Goal: Task Accomplishment & Management: Manage account settings

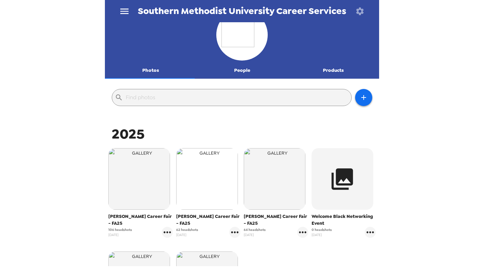
scroll to position [15, 0]
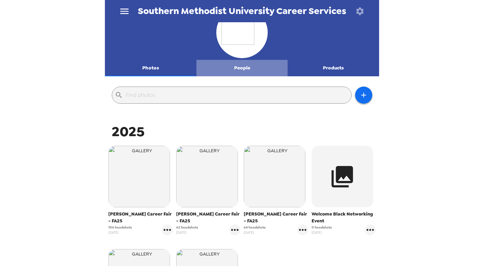
click at [244, 66] on button "People" at bounding box center [242, 68] width 92 height 16
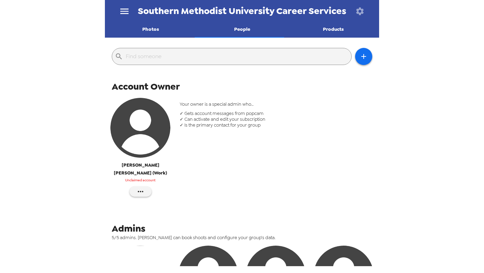
scroll to position [0, 0]
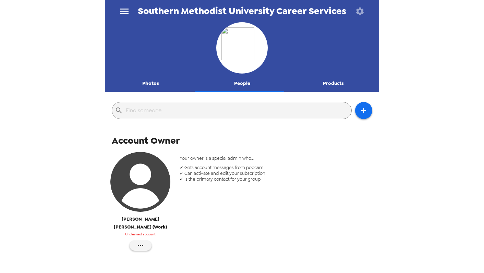
click at [146, 82] on button "Photos" at bounding box center [151, 83] width 92 height 16
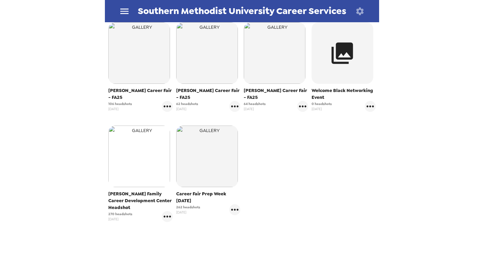
scroll to position [163, 0]
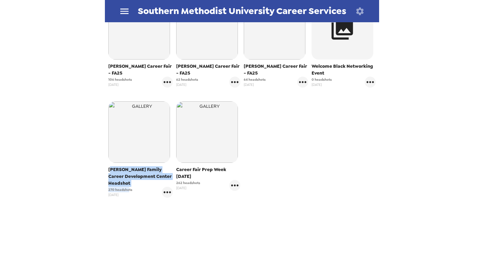
drag, startPoint x: 111, startPoint y: 171, endPoint x: 129, endPoint y: 187, distance: 24.0
click at [129, 187] on div "[PERSON_NAME] Family Career Development Center Headshot 270 headshots [DATE]" at bounding box center [140, 183] width 64 height 32
click at [131, 181] on span "[PERSON_NAME] Family Career Development Center Headshot" at bounding box center [140, 177] width 64 height 21
drag, startPoint x: 129, startPoint y: 184, endPoint x: 111, endPoint y: 169, distance: 22.9
click at [111, 169] on span "[PERSON_NAME] Family Career Development Center Headshot" at bounding box center [140, 177] width 64 height 21
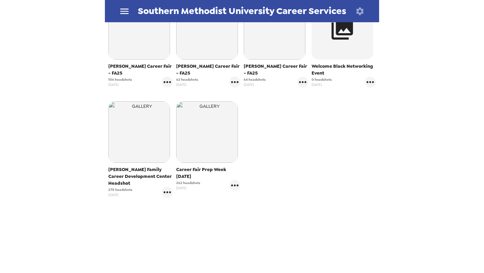
click at [111, 190] on span "270 headshots" at bounding box center [120, 189] width 24 height 5
click at [121, 183] on span "[PERSON_NAME] Family Career Development Center Headshot" at bounding box center [140, 177] width 64 height 21
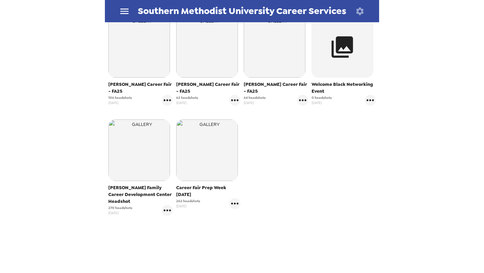
scroll to position [159, 0]
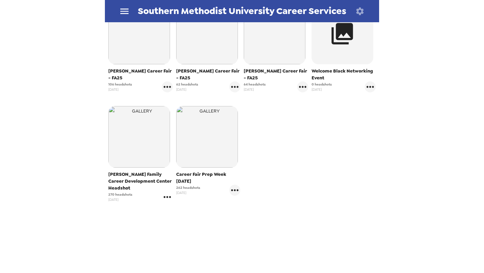
click at [167, 198] on icon "gallery menu" at bounding box center [167, 197] width 11 height 11
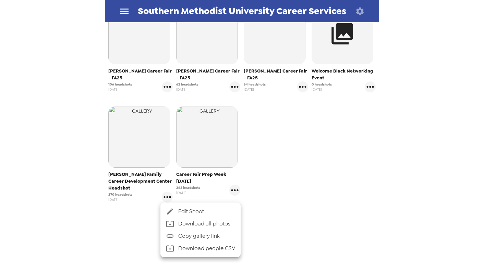
click at [333, 171] on div at bounding box center [242, 136] width 484 height 273
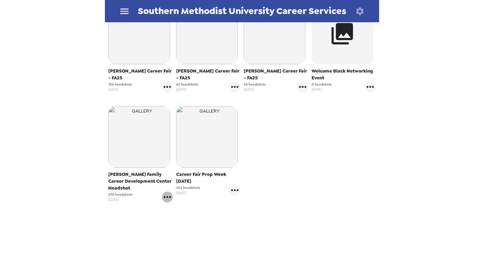
click at [163, 197] on icon "gallery menu" at bounding box center [166, 197] width 7 height 2
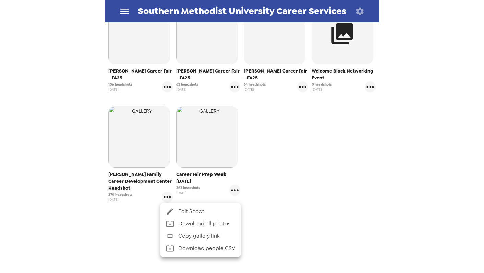
click at [205, 247] on li "Download people CSV" at bounding box center [200, 249] width 80 height 12
click at [275, 209] on div at bounding box center [242, 136] width 484 height 273
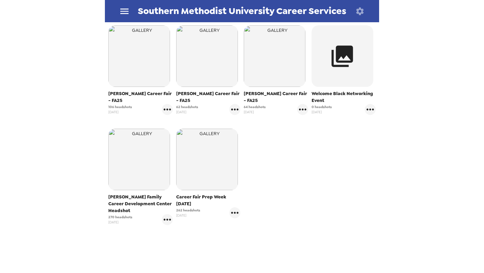
scroll to position [135, 0]
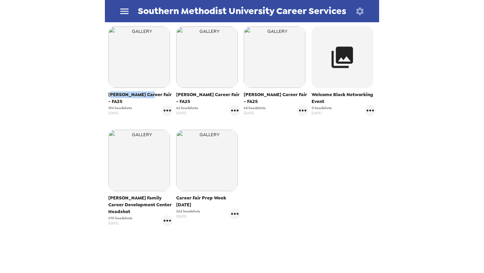
drag, startPoint x: 112, startPoint y: 95, endPoint x: 145, endPoint y: 95, distance: 33.6
click at [145, 95] on span "[PERSON_NAME] Career Fair - FA25" at bounding box center [140, 99] width 64 height 14
drag, startPoint x: 185, startPoint y: 94, endPoint x: 207, endPoint y: 94, distance: 22.6
click at [207, 94] on span "[PERSON_NAME] Career Fair - FA25" at bounding box center [208, 99] width 64 height 14
drag, startPoint x: 254, startPoint y: 94, endPoint x: 271, endPoint y: 94, distance: 17.8
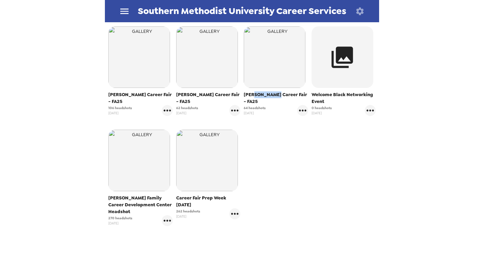
click at [271, 94] on span "[PERSON_NAME] Career Fair - FA25" at bounding box center [276, 99] width 64 height 14
click at [113, 106] on span "106 headshots" at bounding box center [120, 108] width 24 height 5
click at [284, 135] on div "[PERSON_NAME] Career Fair - FA25 106 headshots [DATE] [PERSON_NAME] Career Fair…" at bounding box center [242, 132] width 271 height 214
click at [166, 225] on icon "gallery menu" at bounding box center [167, 221] width 11 height 11
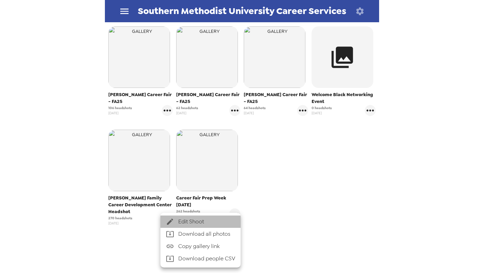
click at [190, 224] on span "Edit Shoot" at bounding box center [206, 222] width 57 height 8
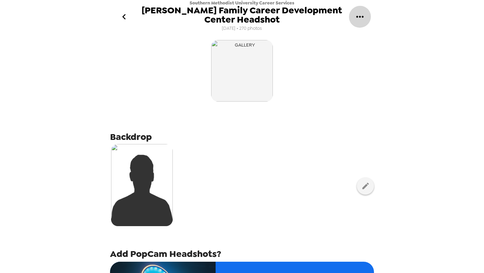
click at [356, 17] on icon "gallery menu" at bounding box center [359, 17] width 7 height 2
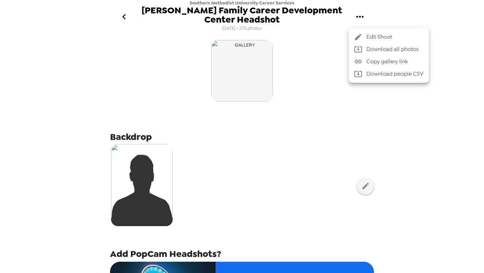
click at [278, 153] on div at bounding box center [242, 136] width 484 height 273
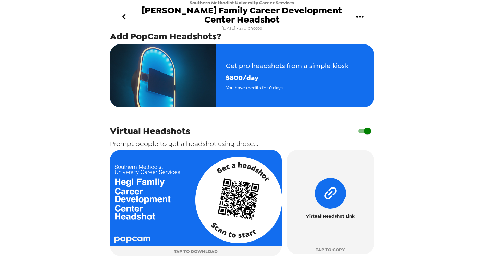
scroll to position [267, 0]
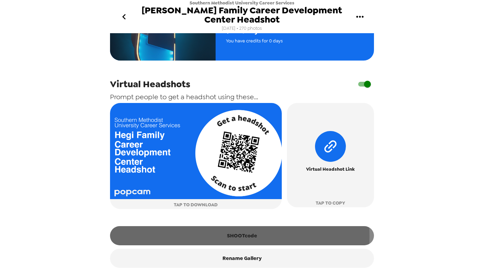
click at [235, 236] on button "SHOOTcode" at bounding box center [242, 236] width 264 height 19
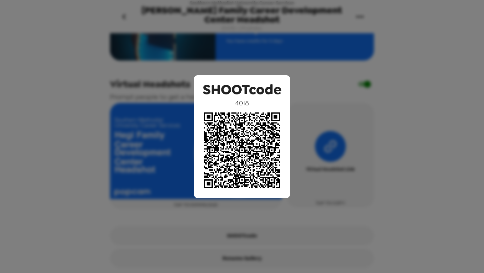
click at [324, 148] on div "SHOOTcode 4018" at bounding box center [242, 136] width 484 height 273
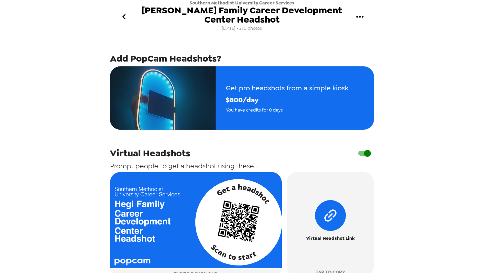
scroll to position [189, 0]
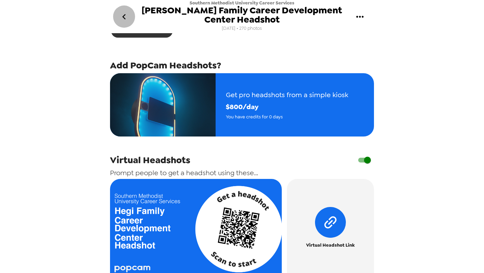
click at [123, 15] on icon "go back" at bounding box center [124, 16] width 11 height 11
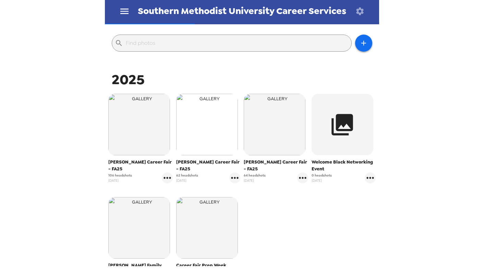
scroll to position [85, 0]
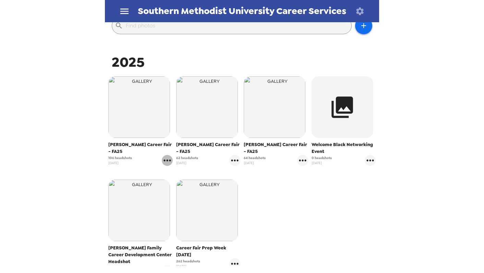
click at [163, 156] on icon "gallery menu" at bounding box center [167, 160] width 11 height 11
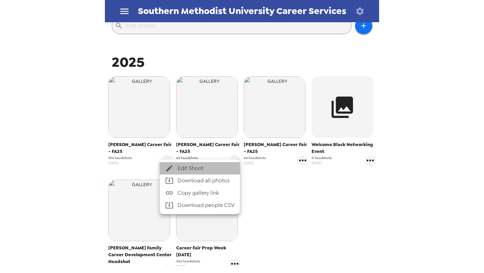
click at [176, 167] on div at bounding box center [171, 169] width 12 height 8
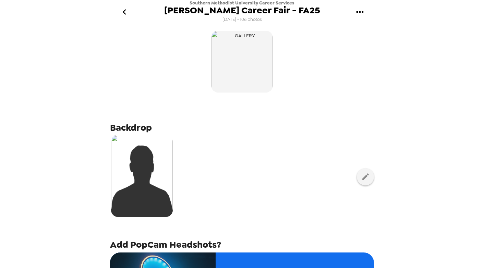
scroll to position [147, 0]
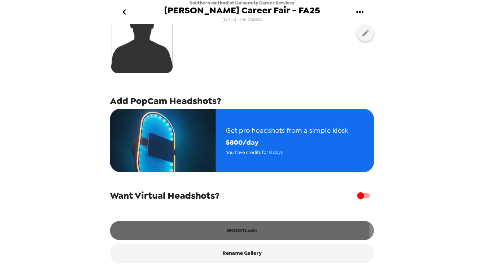
click at [234, 231] on button "SHOOTcode" at bounding box center [242, 230] width 264 height 19
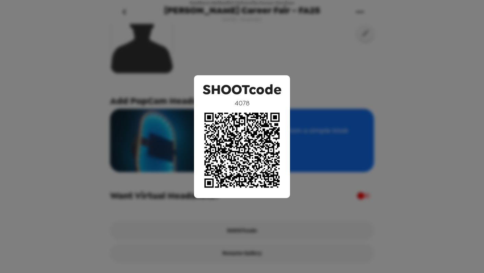
click at [355, 181] on div "SHOOTcode 4078" at bounding box center [242, 136] width 484 height 273
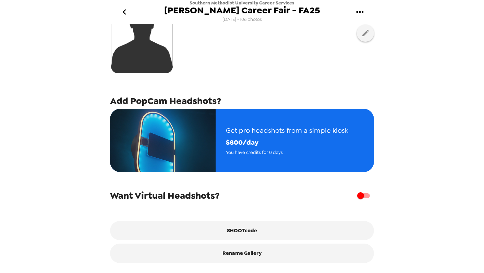
click at [123, 11] on icon "go back" at bounding box center [124, 12] width 11 height 11
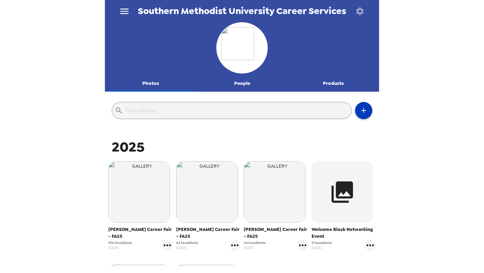
click at [361, 113] on icon "button" at bounding box center [364, 111] width 8 height 8
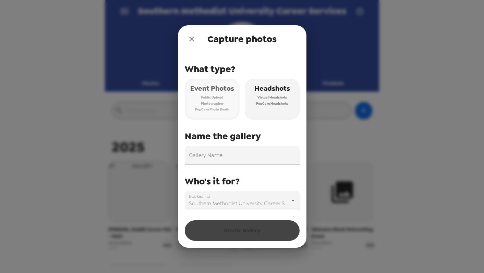
click at [215, 107] on span "PopCam Photo Booth" at bounding box center [212, 110] width 34 height 6
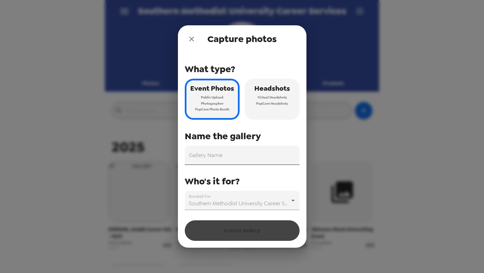
click at [203, 159] on input "Gallery Name" at bounding box center [242, 155] width 115 height 19
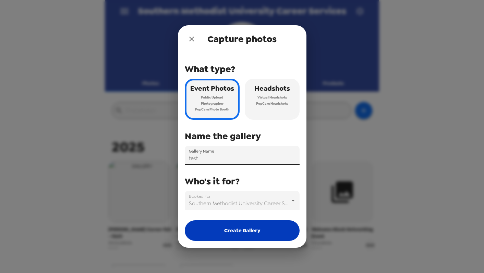
type input "test"
click at [213, 224] on button "Create Gallery" at bounding box center [242, 231] width 115 height 21
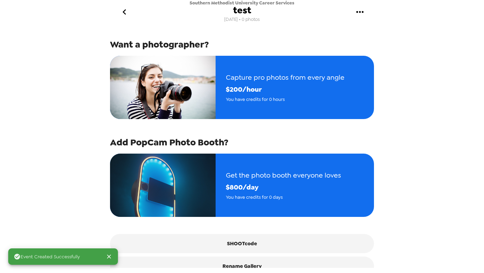
scroll to position [87, 0]
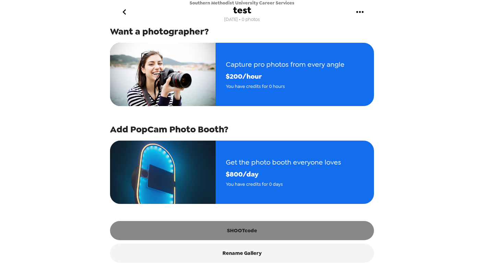
click at [235, 236] on button "SHOOTcode" at bounding box center [242, 230] width 264 height 19
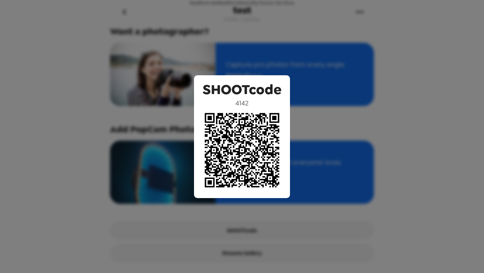
click at [171, 124] on div "SHOOTcode 4142" at bounding box center [242, 136] width 484 height 273
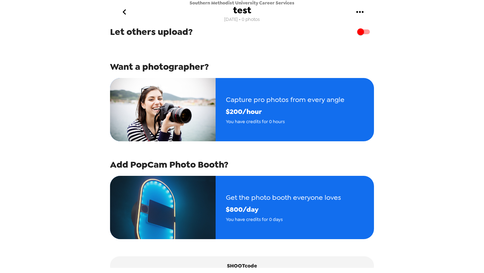
scroll to position [0, 0]
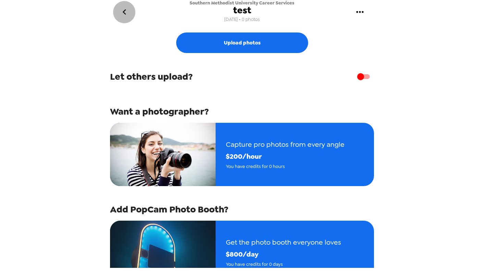
click at [127, 14] on icon "go back" at bounding box center [124, 12] width 11 height 11
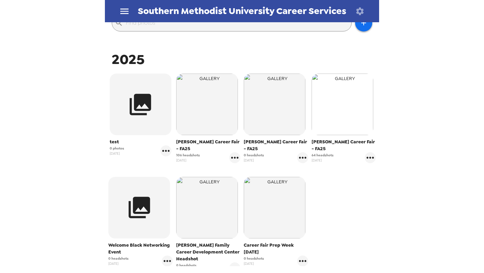
scroll to position [91, 0]
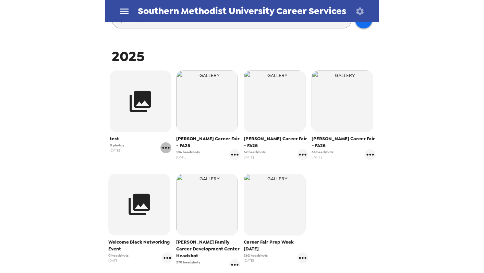
click at [166, 148] on icon "gallery menu" at bounding box center [165, 148] width 11 height 11
click at [170, 160] on icon at bounding box center [169, 163] width 6 height 6
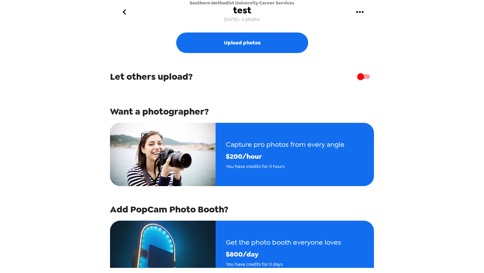
click at [362, 8] on icon "gallery menu" at bounding box center [359, 12] width 11 height 11
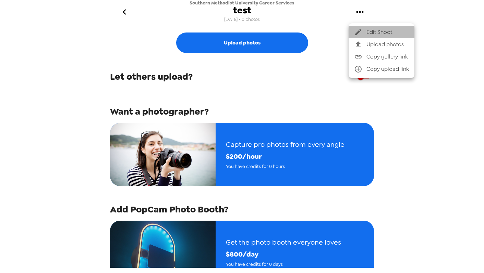
click at [363, 28] on div at bounding box center [360, 32] width 12 height 8
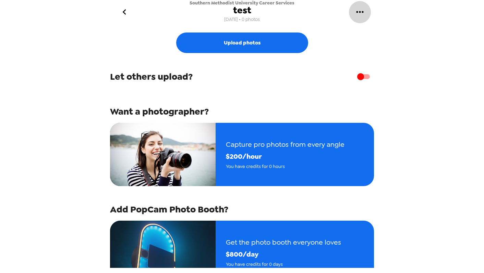
click at [361, 14] on icon "gallery menu" at bounding box center [359, 12] width 11 height 11
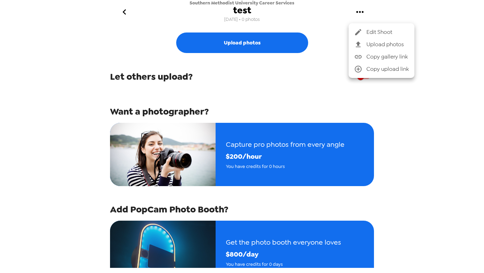
click at [360, 33] on icon at bounding box center [358, 32] width 8 height 8
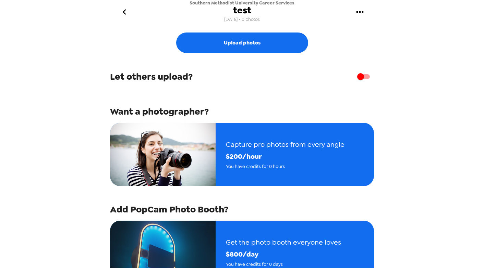
click at [248, 12] on span "test" at bounding box center [242, 10] width 18 height 9
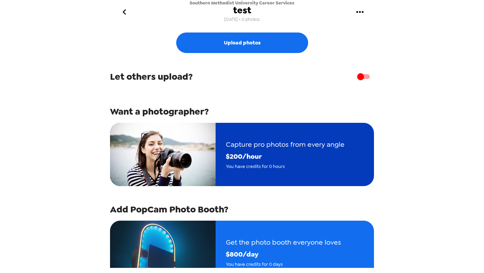
scroll to position [87, 0]
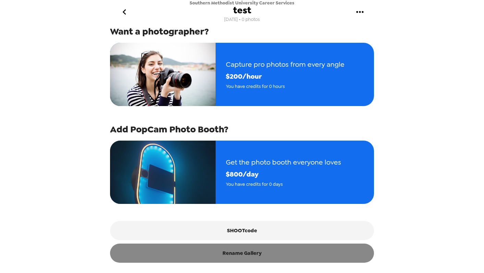
click at [292, 256] on button "Rename Gallery" at bounding box center [242, 253] width 264 height 19
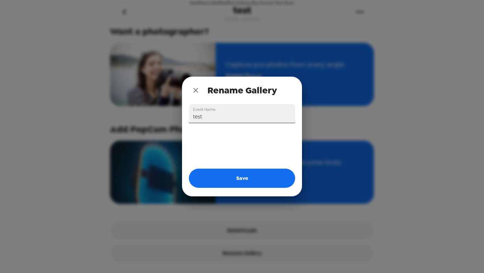
click at [227, 115] on input "test" at bounding box center [242, 113] width 106 height 19
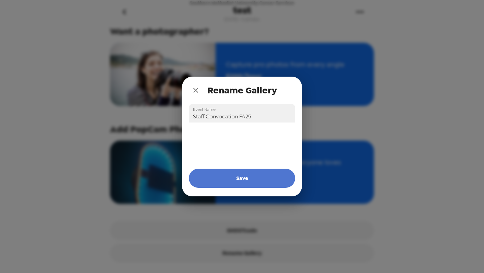
click at [234, 174] on button "Save" at bounding box center [242, 178] width 106 height 19
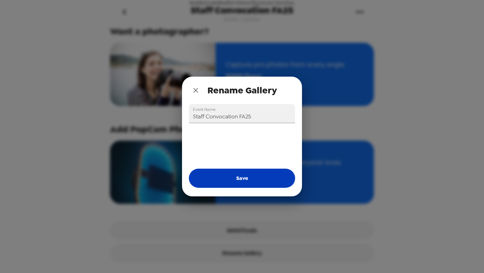
type input "test"
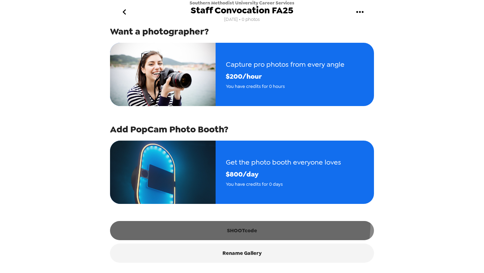
click at [231, 222] on button "SHOOTcode" at bounding box center [242, 230] width 264 height 19
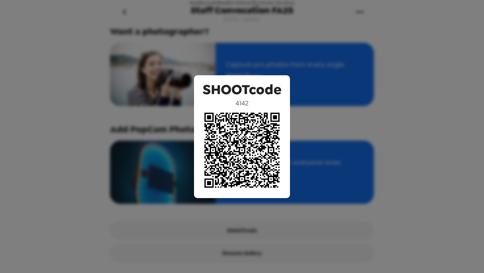
click at [95, 104] on div "SHOOTcode 4142" at bounding box center [242, 136] width 484 height 273
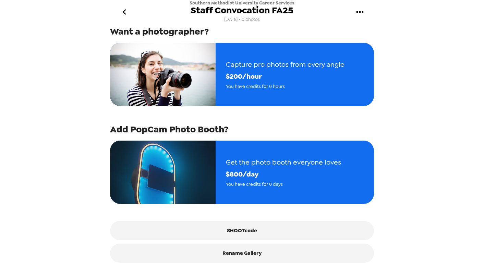
click at [121, 9] on icon "go back" at bounding box center [124, 12] width 11 height 11
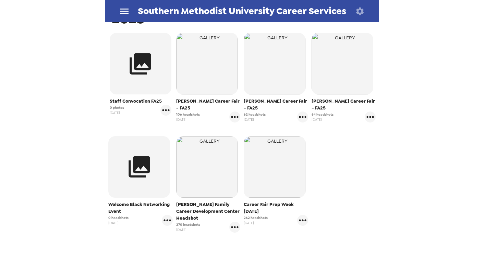
scroll to position [137, 0]
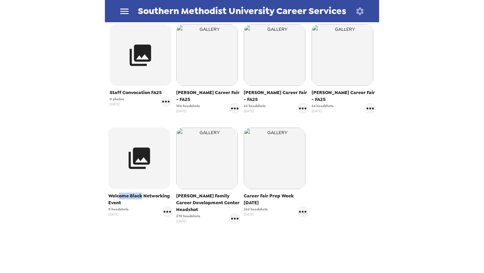
drag, startPoint x: 119, startPoint y: 190, endPoint x: 141, endPoint y: 191, distance: 22.3
click at [142, 193] on span "Welcome Black Networking Event" at bounding box center [140, 200] width 64 height 14
click at [116, 207] on span "0 headshots" at bounding box center [118, 209] width 20 height 5
click at [164, 207] on icon "gallery menu" at bounding box center [167, 212] width 11 height 11
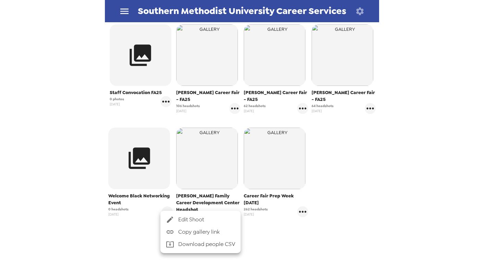
click at [164, 203] on div at bounding box center [242, 136] width 484 height 273
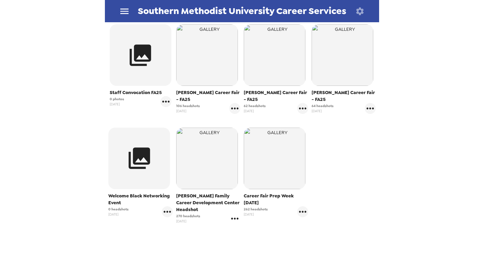
click at [235, 216] on icon "gallery menu" at bounding box center [234, 219] width 11 height 11
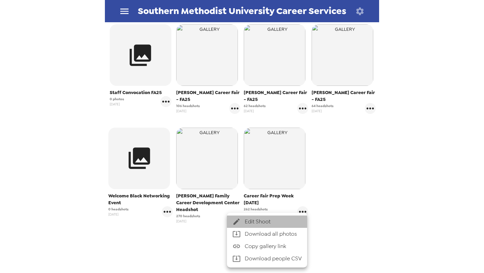
click at [242, 221] on div at bounding box center [238, 222] width 12 height 8
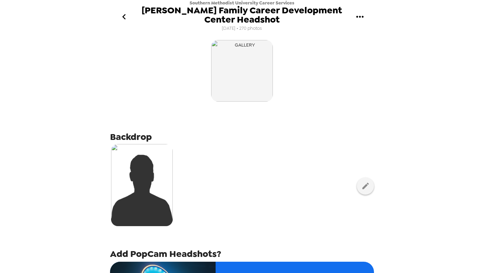
scroll to position [267, 0]
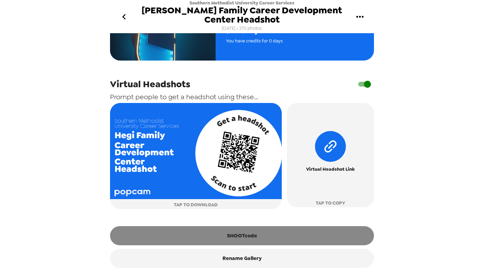
click at [256, 236] on button "SHOOTcode" at bounding box center [242, 236] width 264 height 19
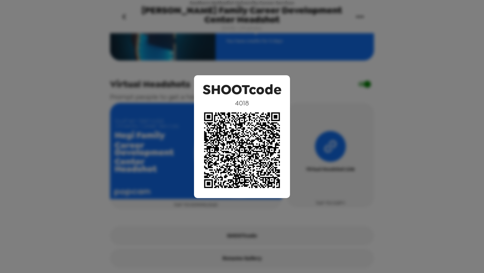
click at [442, 148] on div "SHOOTcode 4018" at bounding box center [242, 136] width 484 height 273
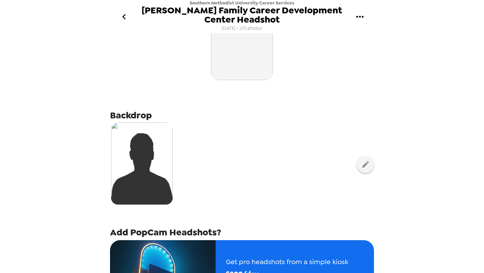
scroll to position [0, 0]
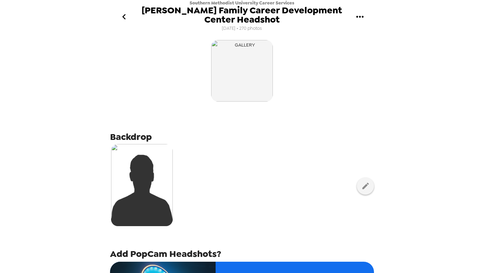
click at [126, 15] on icon "go back" at bounding box center [124, 16] width 11 height 11
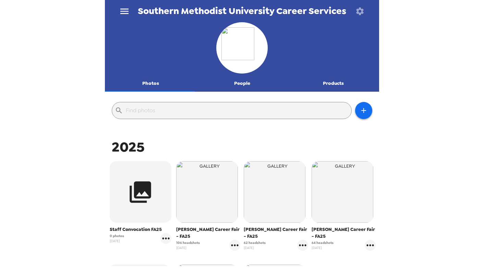
click at [124, 13] on icon "menu" at bounding box center [124, 11] width 8 height 5
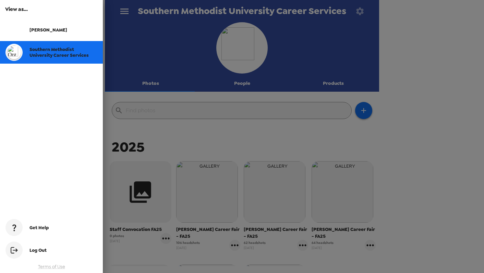
click at [38, 29] on span "[PERSON_NAME]" at bounding box center [48, 30] width 38 height 6
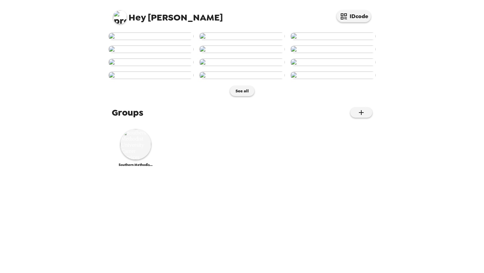
scroll to position [300, 0]
click at [143, 160] on img at bounding box center [135, 144] width 31 height 31
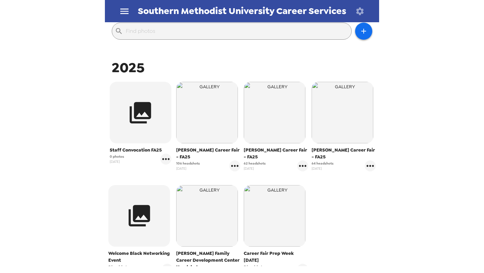
scroll to position [80, 0]
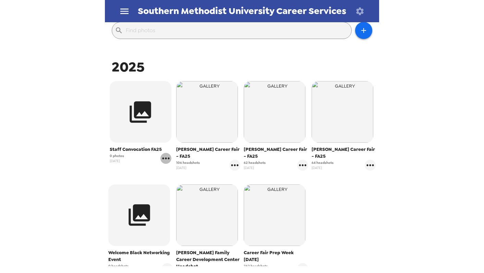
click at [165, 160] on icon "gallery menu" at bounding box center [165, 158] width 11 height 11
click at [172, 171] on icon at bounding box center [169, 173] width 8 height 8
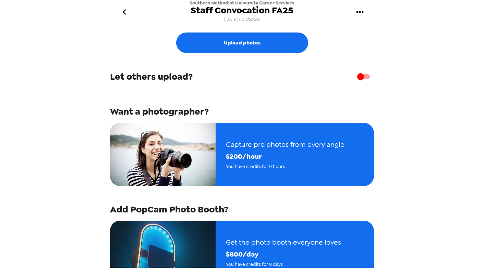
click at [362, 14] on icon "gallery menu" at bounding box center [359, 12] width 11 height 11
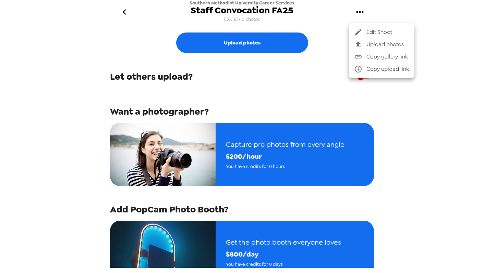
click at [255, 111] on div at bounding box center [242, 136] width 484 height 273
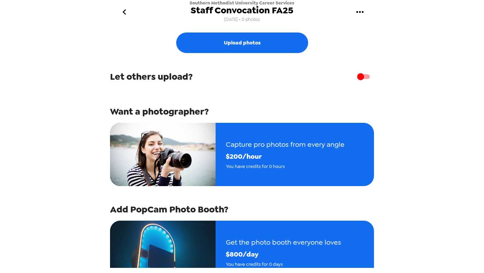
click at [361, 14] on icon "gallery menu" at bounding box center [359, 12] width 11 height 11
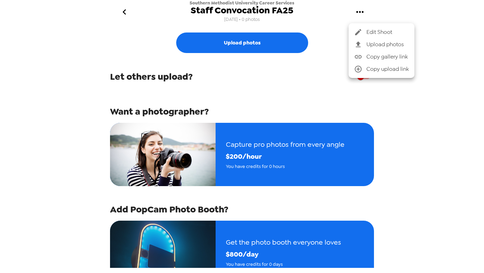
click at [361, 14] on div at bounding box center [242, 136] width 484 height 273
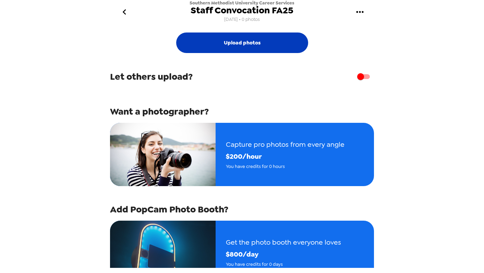
click at [226, 47] on button "Upload photos" at bounding box center [242, 43] width 132 height 21
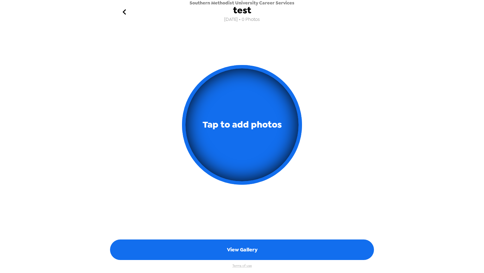
click at [127, 13] on icon "go back" at bounding box center [124, 12] width 11 height 11
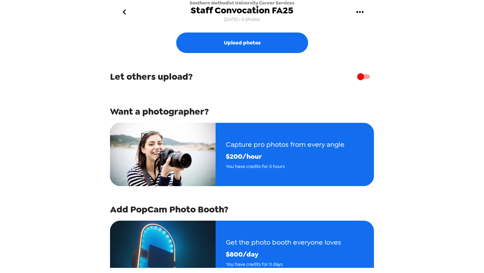
click at [127, 13] on icon "go back" at bounding box center [124, 12] width 11 height 11
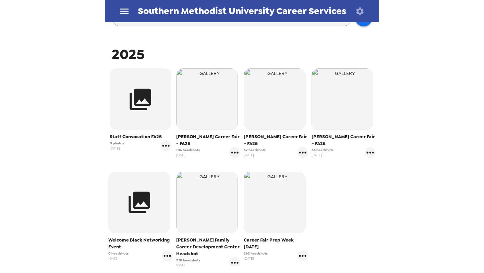
scroll to position [96, 0]
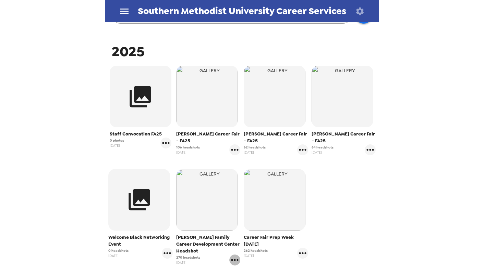
click at [229, 255] on icon "gallery menu" at bounding box center [234, 260] width 11 height 11
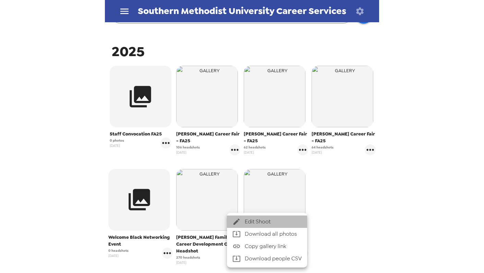
click at [252, 219] on span "Edit Shoot" at bounding box center [273, 222] width 57 height 8
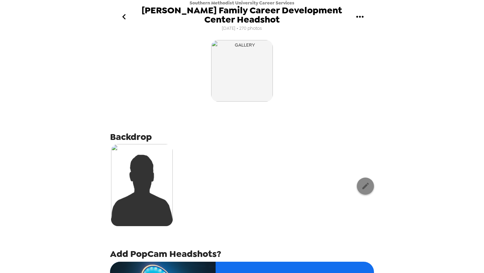
click at [362, 189] on icon "button" at bounding box center [365, 186] width 7 height 7
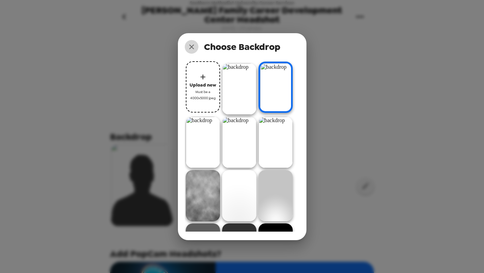
click at [189, 46] on icon "close" at bounding box center [191, 47] width 8 height 8
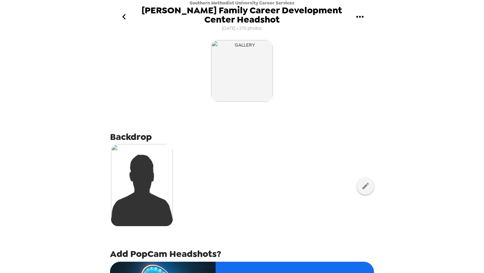
click at [123, 16] on icon "go back" at bounding box center [123, 16] width 3 height 5
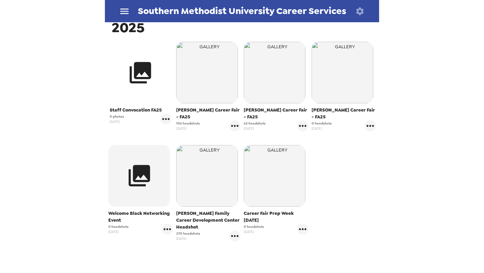
scroll to position [133, 0]
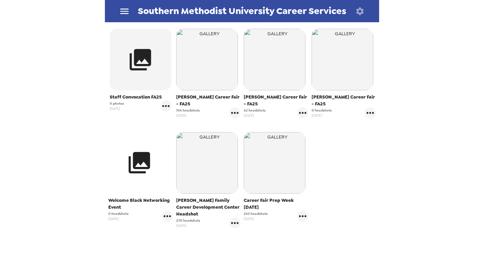
click at [146, 172] on button "button" at bounding box center [139, 163] width 62 height 62
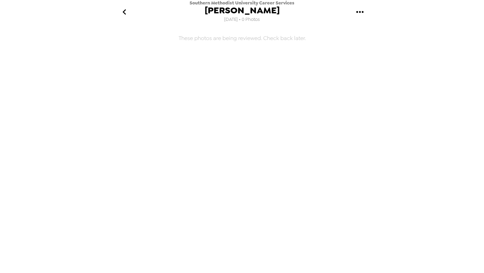
click at [126, 11] on icon "go back" at bounding box center [124, 12] width 11 height 11
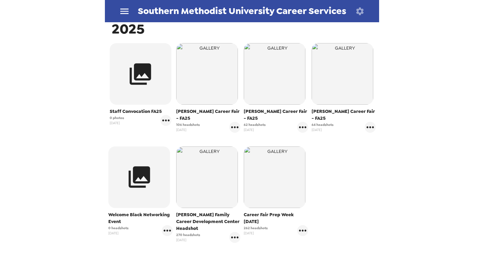
scroll to position [157, 0]
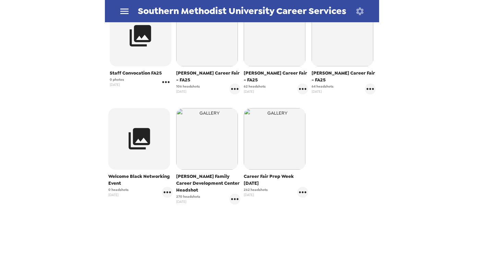
click at [162, 80] on icon "gallery menu" at bounding box center [165, 82] width 11 height 11
click at [177, 95] on div at bounding box center [171, 97] width 12 height 8
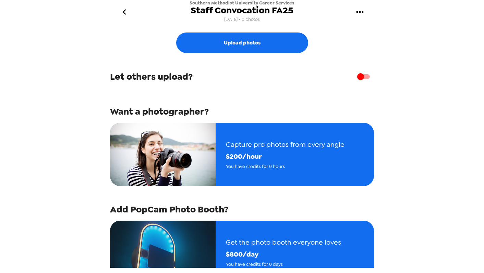
scroll to position [1, 0]
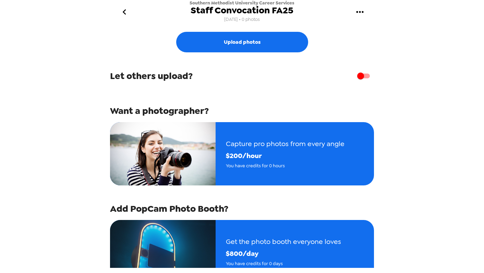
click at [354, 75] on input "checkbox" at bounding box center [360, 76] width 39 height 13
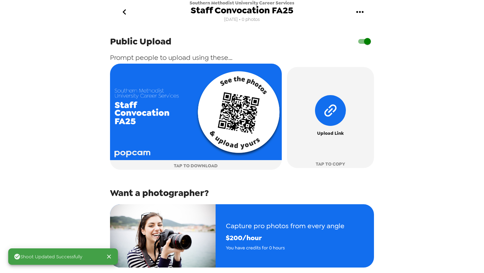
scroll to position [1, 0]
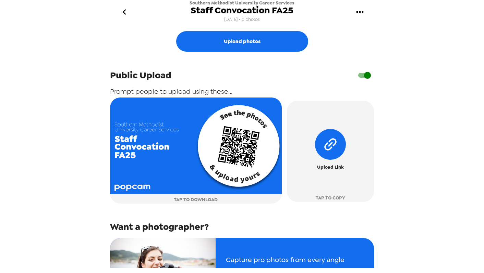
click at [364, 75] on input "checkbox" at bounding box center [367, 75] width 39 height 13
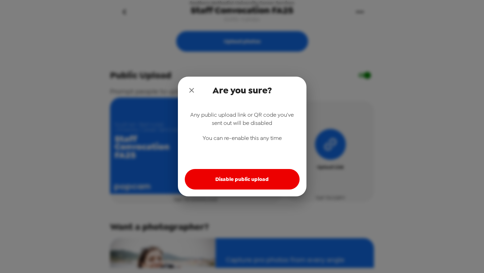
click at [226, 183] on button "Disable public upload" at bounding box center [242, 179] width 115 height 21
checkbox input "false"
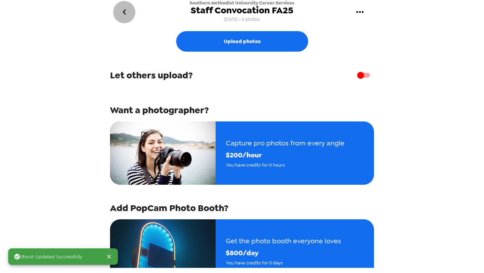
click at [127, 12] on icon "go back" at bounding box center [124, 12] width 11 height 11
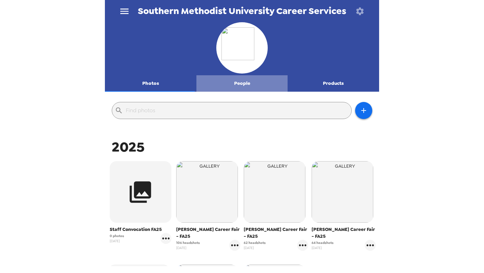
click at [241, 83] on button "People" at bounding box center [242, 83] width 92 height 16
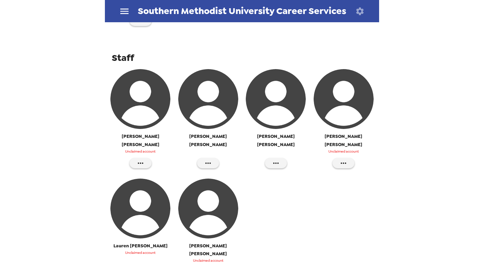
scroll to position [472, 0]
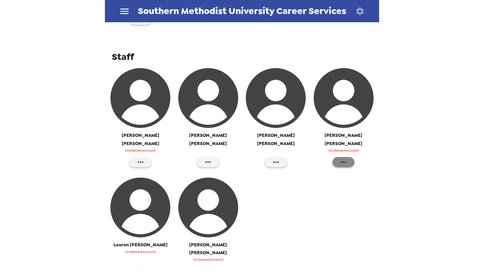
click at [339, 158] on icon "button" at bounding box center [343, 162] width 8 height 8
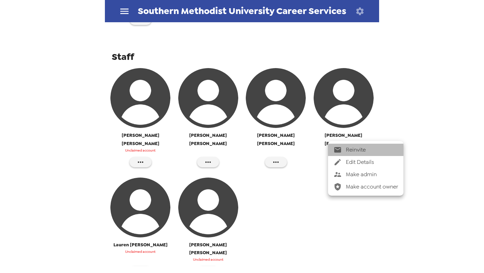
click at [360, 152] on span "Reinvite" at bounding box center [372, 150] width 52 height 8
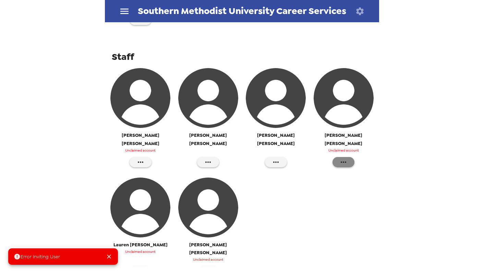
click at [339, 158] on icon "button" at bounding box center [343, 162] width 8 height 8
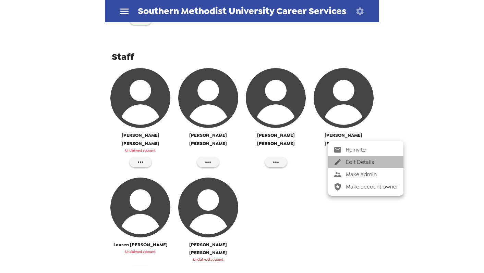
click at [347, 164] on span "Edit Details" at bounding box center [372, 162] width 52 height 8
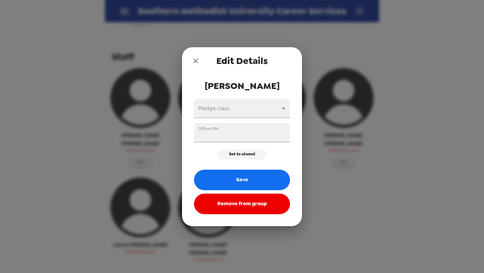
click at [195, 61] on icon "close" at bounding box center [196, 61] width 8 height 8
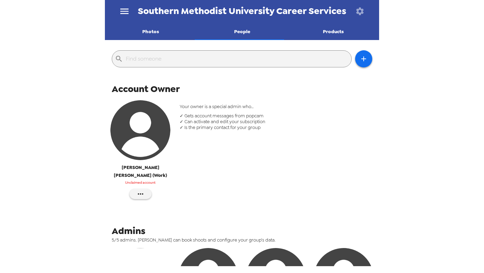
scroll to position [51, 0]
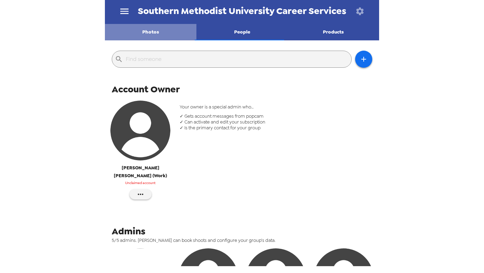
click at [154, 33] on button "Photos" at bounding box center [151, 32] width 92 height 16
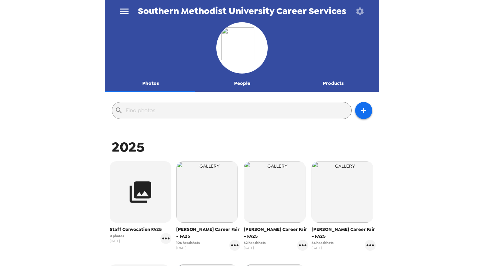
click at [122, 12] on icon "menu" at bounding box center [124, 11] width 11 height 11
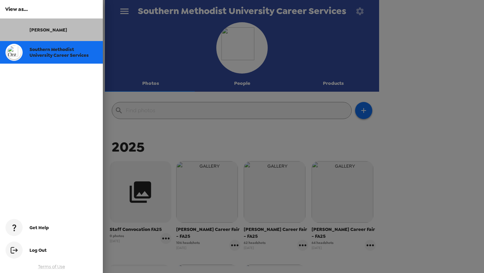
click at [23, 31] on div at bounding box center [17, 29] width 24 height 17
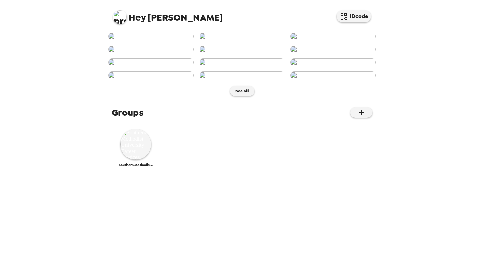
click at [121, 18] on img at bounding box center [120, 17] width 14 height 14
click at [128, 32] on span "Edit my info" at bounding box center [132, 33] width 27 height 6
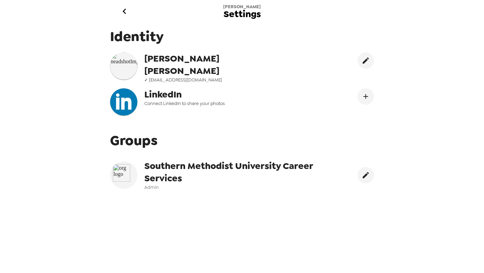
click at [123, 9] on icon "go back" at bounding box center [124, 11] width 11 height 11
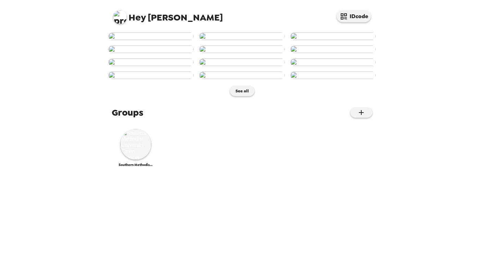
click at [137, 40] on img at bounding box center [150, 37] width 85 height 8
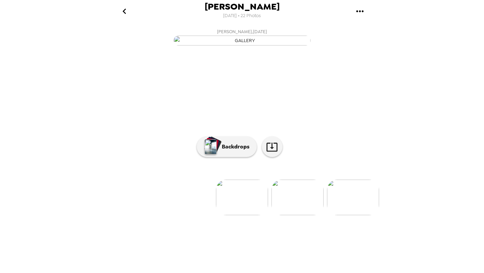
click at [126, 10] on icon "go back" at bounding box center [124, 11] width 11 height 11
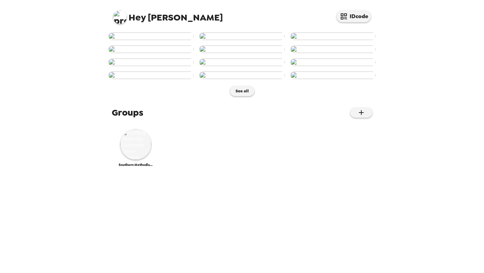
scroll to position [300, 0]
click at [140, 160] on img at bounding box center [135, 144] width 31 height 31
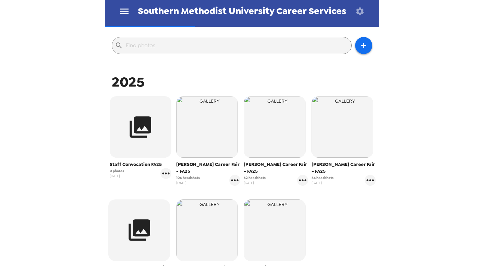
scroll to position [69, 0]
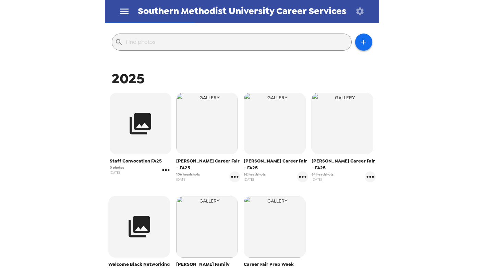
click at [163, 168] on icon "gallery menu" at bounding box center [165, 170] width 11 height 11
click at [178, 182] on span "Edit Shoot" at bounding box center [199, 185] width 42 height 8
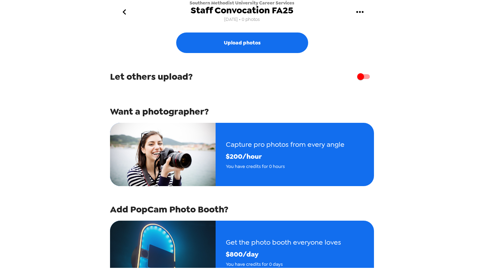
click at [120, 12] on icon "go back" at bounding box center [124, 12] width 11 height 11
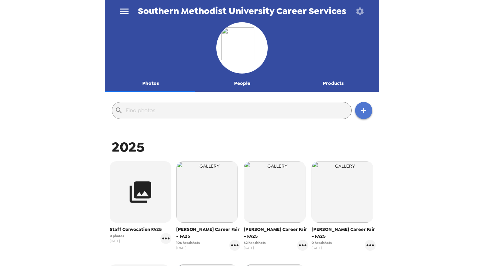
click at [360, 112] on icon "button" at bounding box center [364, 111] width 8 height 8
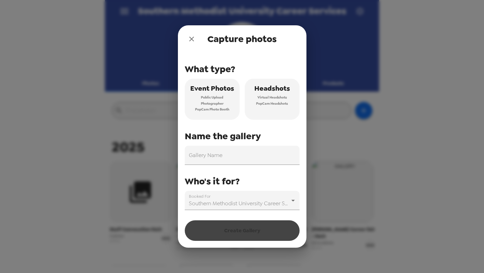
click at [277, 117] on button "Headshots Virtual Headshots PopCam Headshots" at bounding box center [272, 99] width 55 height 41
click at [191, 38] on icon "close" at bounding box center [191, 39] width 8 height 8
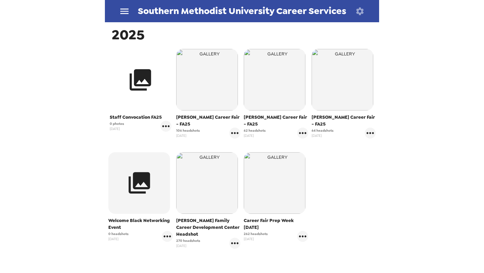
scroll to position [78, 0]
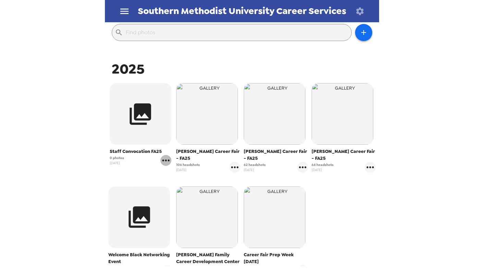
click at [167, 160] on icon "gallery menu" at bounding box center [165, 160] width 11 height 11
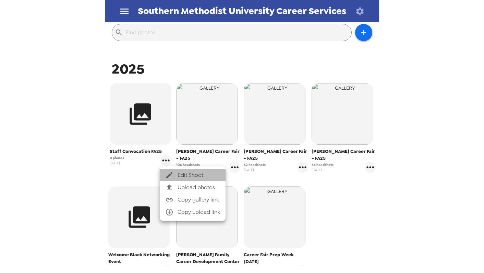
click at [171, 171] on li "Edit Shoot" at bounding box center [193, 175] width 66 height 12
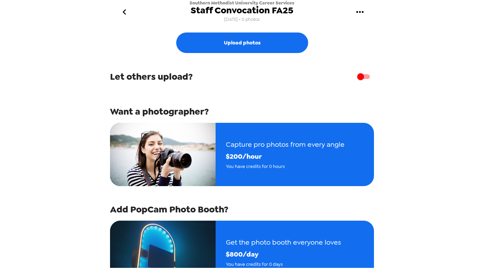
scroll to position [87, 0]
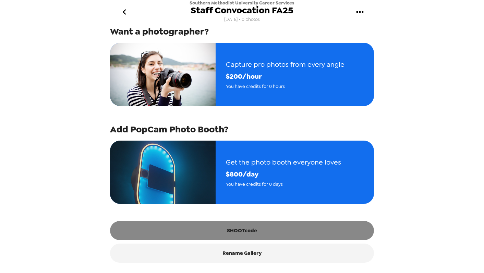
click at [221, 231] on button "SHOOTcode" at bounding box center [242, 230] width 264 height 19
